Goal: Task Accomplishment & Management: Complete application form

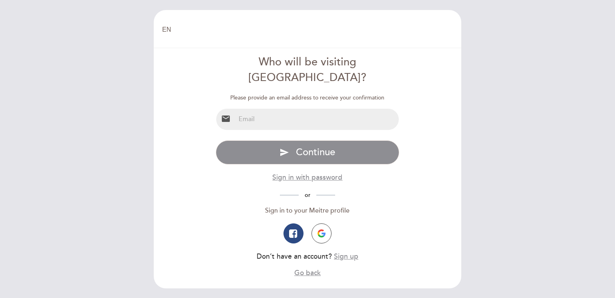
click at [351, 109] on input "email" at bounding box center [318, 119] width 164 height 21
type input "[PERSON_NAME][EMAIL_ADDRESS][PERSON_NAME][DOMAIN_NAME]"
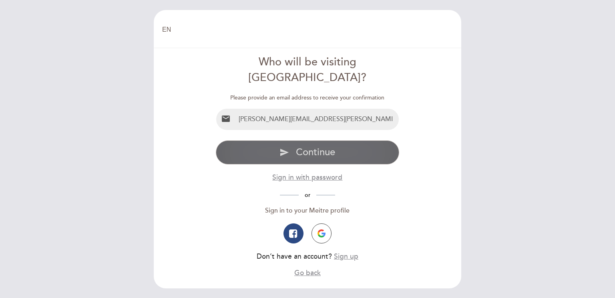
click at [343, 140] on button "send Continue" at bounding box center [308, 152] width 184 height 24
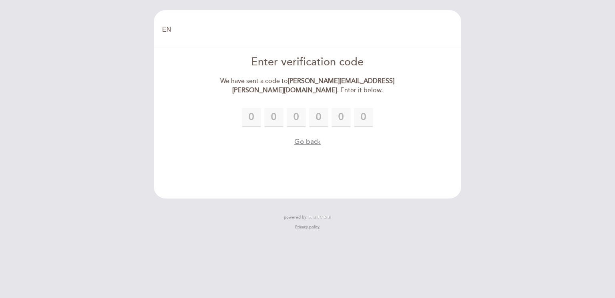
drag, startPoint x: 342, startPoint y: 133, endPoint x: 359, endPoint y: 185, distance: 55.1
click at [359, 185] on header "EN ES PT Welcome Welcome, Change user Book a table Enter verification code We h…" at bounding box center [308, 104] width 308 height 188
click at [255, 120] on input "text" at bounding box center [251, 117] width 19 height 19
type input "8"
type input "4"
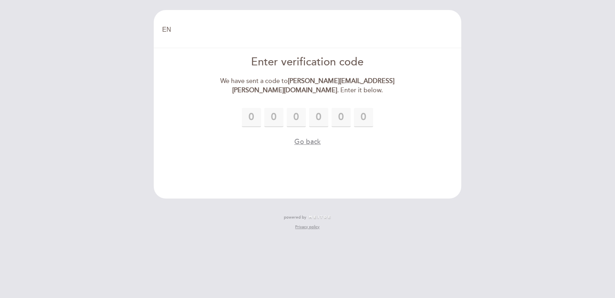
type input "7"
type input "2"
type input "8"
